Goal: Task Accomplishment & Management: Use online tool/utility

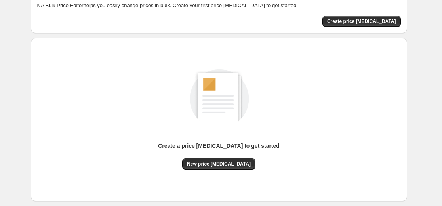
scroll to position [79, 0]
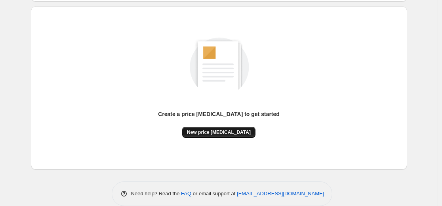
click at [206, 127] on button "New price [MEDICAL_DATA]" at bounding box center [218, 132] width 73 height 11
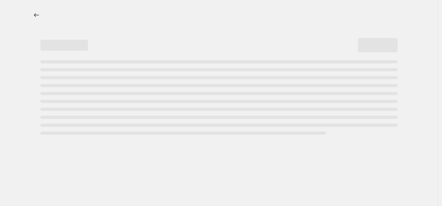
select select "percentage"
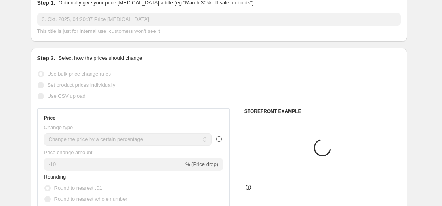
scroll to position [119, 0]
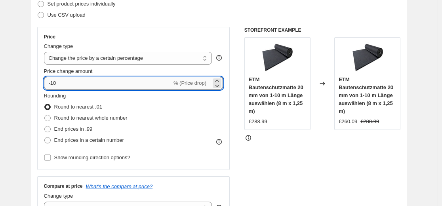
click at [128, 85] on input "-10" at bounding box center [108, 83] width 128 height 13
type input "-1"
type input "-35"
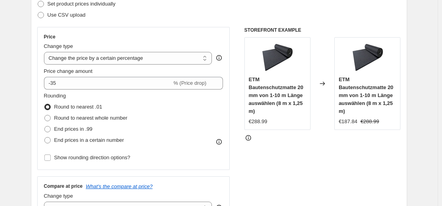
click at [236, 16] on div "Use CSV upload" at bounding box center [218, 15] width 363 height 11
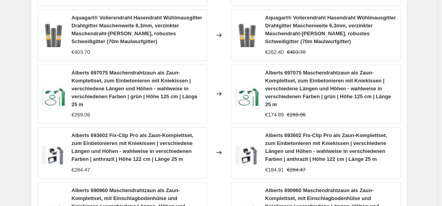
scroll to position [633, 0]
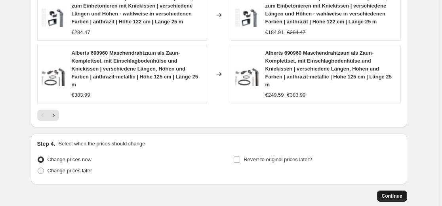
click at [397, 193] on span "Continue" at bounding box center [392, 196] width 21 height 6
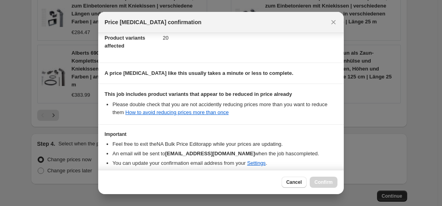
scroll to position [127, 0]
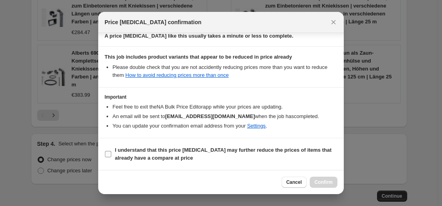
click at [218, 147] on b "I understand that this price [MEDICAL_DATA] may further reduce the prices of it…" at bounding box center [223, 154] width 217 height 14
click at [111, 151] on input "I understand that this price [MEDICAL_DATA] may further reduce the prices of it…" at bounding box center [108, 154] width 6 height 6
checkbox input "true"
click at [325, 182] on span "Confirm" at bounding box center [323, 182] width 18 height 6
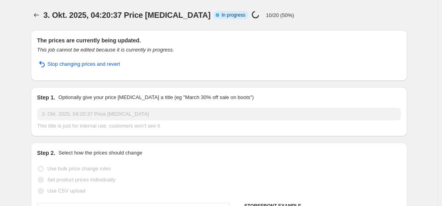
select select "percentage"
